Goal: Information Seeking & Learning: Learn about a topic

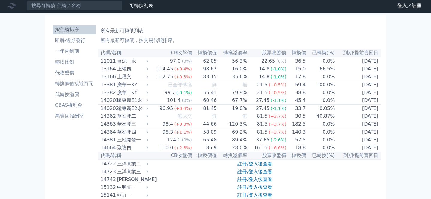
scroll to position [2, 0]
click at [87, 43] on li "即將/近期發行" at bounding box center [74, 40] width 43 height 7
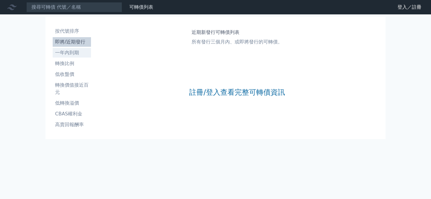
drag, startPoint x: 0, startPoint y: 0, endPoint x: 87, endPoint y: 53, distance: 101.4
click at [87, 52] on li "一年內到期" at bounding box center [72, 52] width 38 height 7
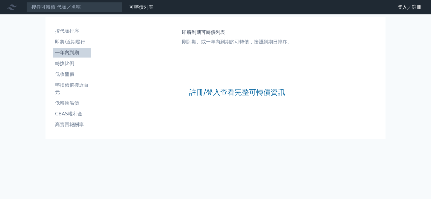
click at [253, 87] on div "註冊/登入查看完整可轉債資訊" at bounding box center [237, 92] width 96 height 79
click at [252, 88] on link "註冊/登入查看完整可轉債資訊" at bounding box center [237, 92] width 96 height 10
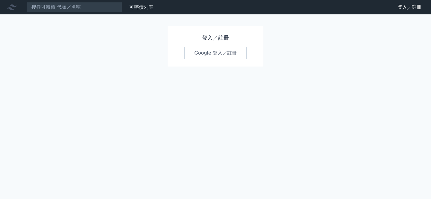
click at [231, 59] on link "Google 登入／註冊" at bounding box center [216, 53] width 62 height 13
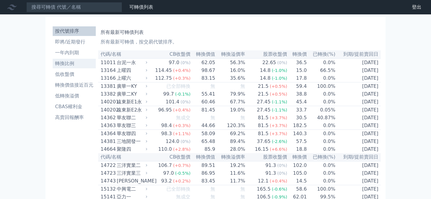
click at [87, 59] on link "轉換比例" at bounding box center [74, 64] width 43 height 10
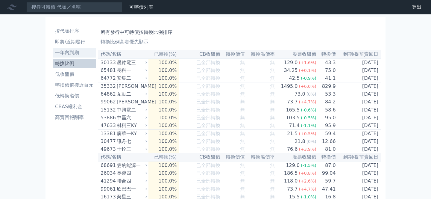
click at [79, 55] on li "一年內到期" at bounding box center [74, 52] width 43 height 7
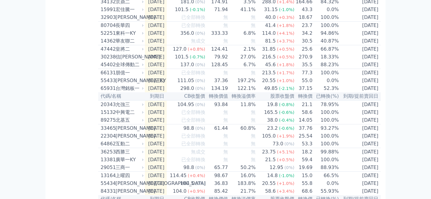
scroll to position [370, 0]
